Goal: Register for event/course

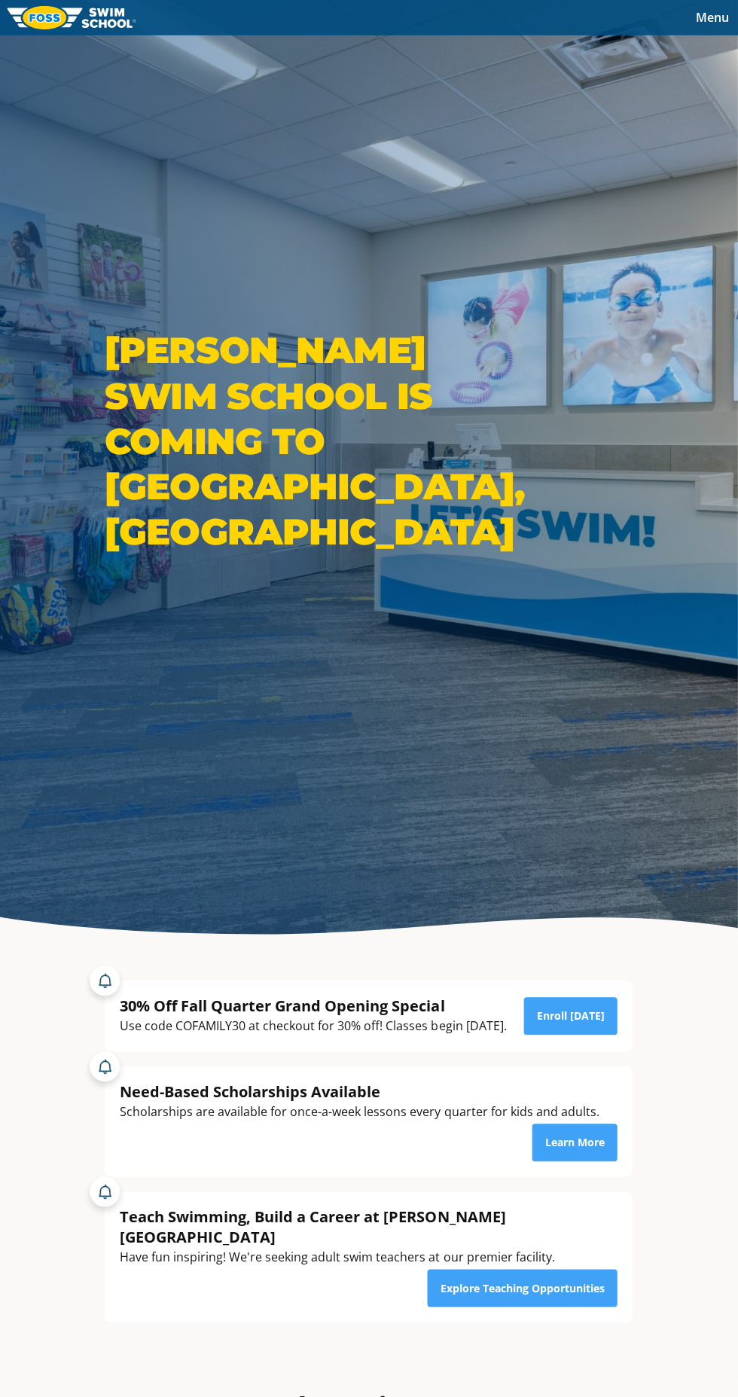
scroll to position [467, 0]
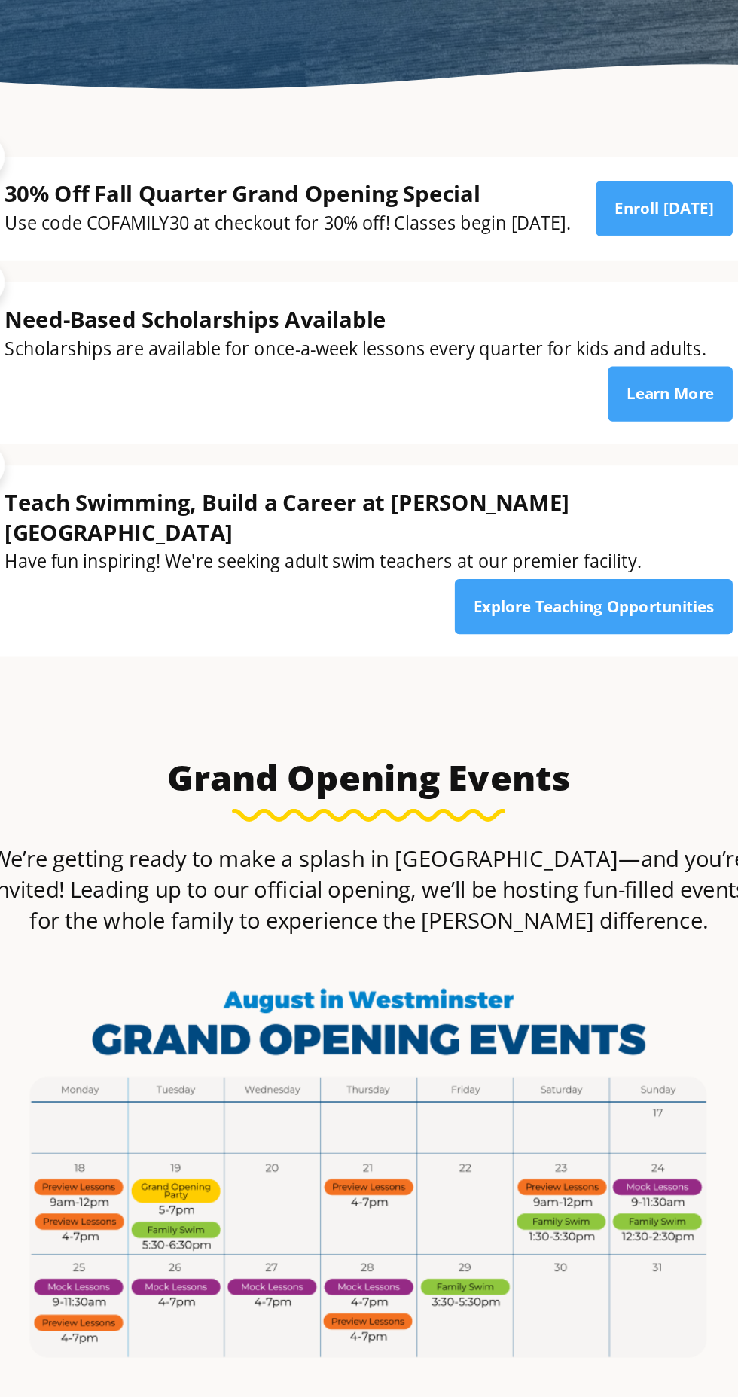
click at [376, 1370] on img at bounding box center [369, 1244] width 482 height 271
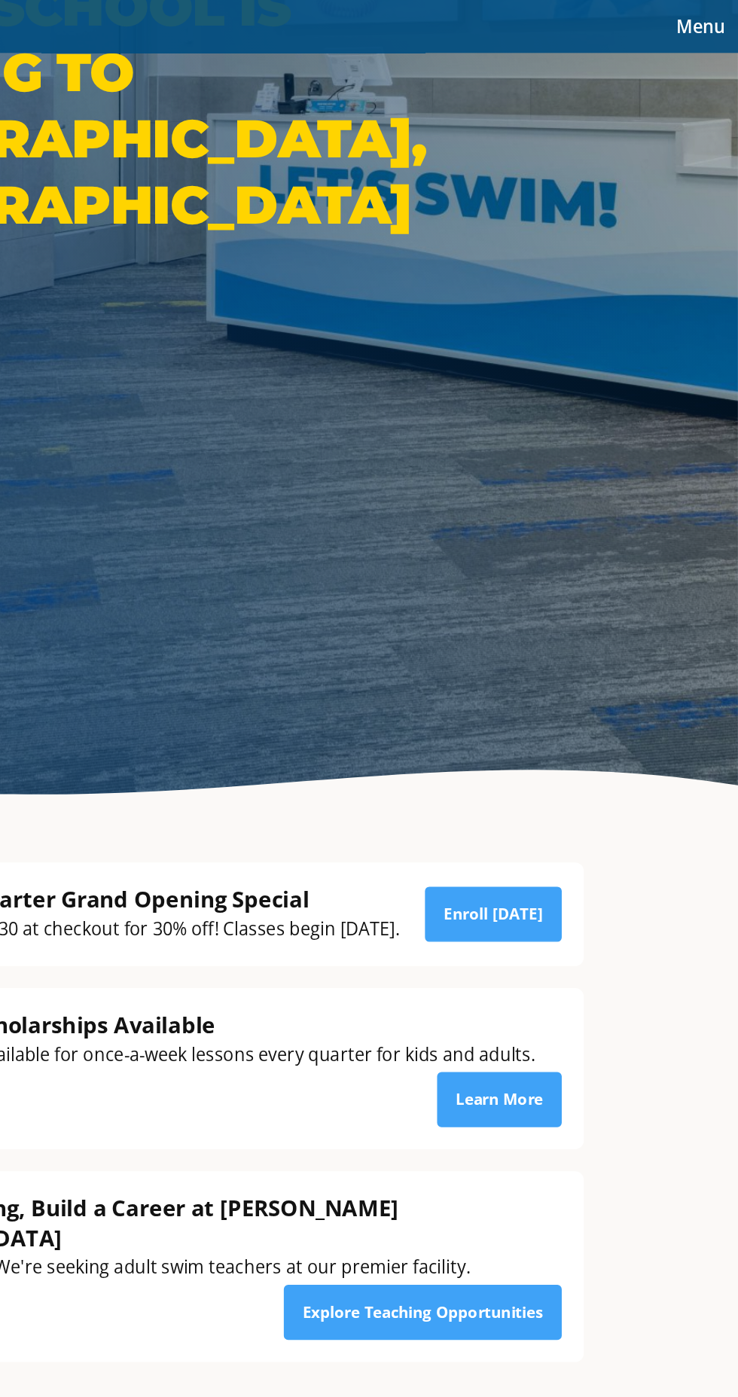
scroll to position [427, 0]
